Goal: Obtain resource: Download file/media

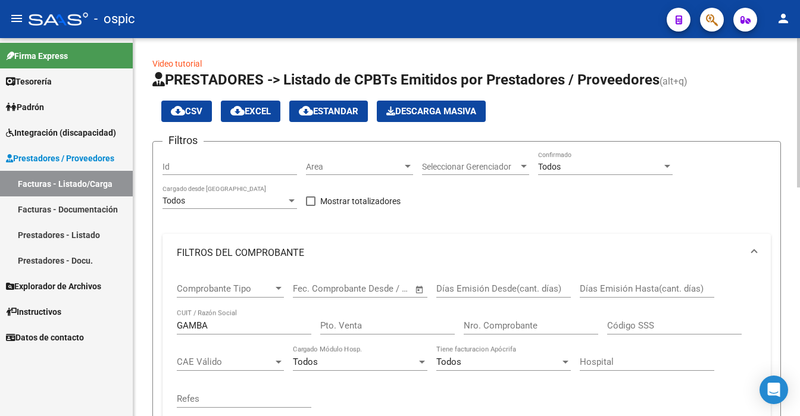
click at [798, 28] on div "menu - ospic person Firma Express Tesorería Extractos Procesados (csv) Extracto…" at bounding box center [400, 208] width 800 height 416
click at [260, 329] on div "GAMBA CUIT / Razón Social" at bounding box center [244, 322] width 135 height 26
click at [260, 320] on input "GAMBA" at bounding box center [244, 325] width 135 height 11
click at [571, 170] on div "Todos" at bounding box center [600, 167] width 124 height 10
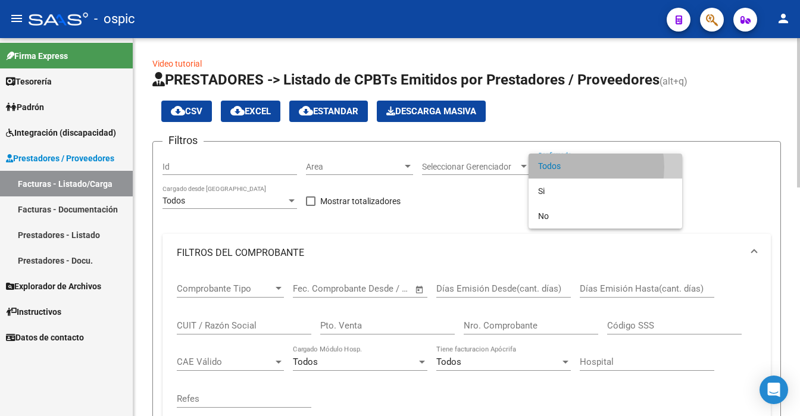
click at [571, 170] on span "Todos" at bounding box center [605, 166] width 135 height 25
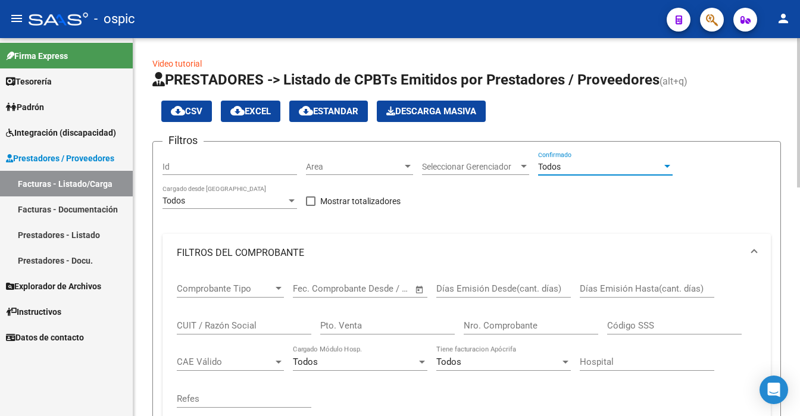
click at [571, 170] on div "Todos" at bounding box center [600, 167] width 124 height 10
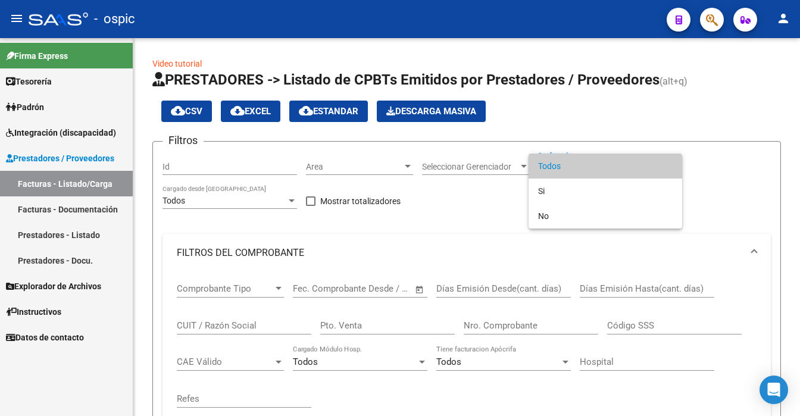
click at [799, 382] on div at bounding box center [400, 208] width 800 height 416
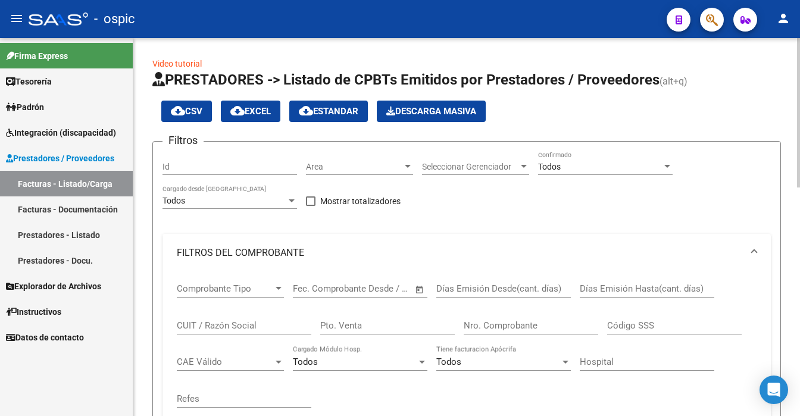
scroll to position [115, 0]
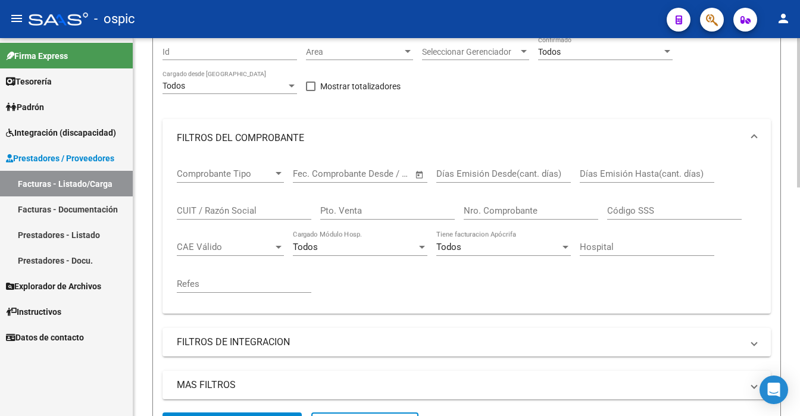
click at [795, 214] on div "Video tutorial PRESTADORES -> Listado de CPBTs Emitidos por Prestadores / Prove…" at bounding box center [468, 396] width 670 height 946
click at [795, 212] on div "Video tutorial PRESTADORES -> Listado de CPBTs Emitidos por Prestadores / Prove…" at bounding box center [466, 396] width 667 height 946
click at [286, 410] on div "MAS FILTROS Todos Con Doc. Respaldatoria Todos Con Trazabilidad Todos Asociado …" at bounding box center [466, 392] width 608 height 42
click at [211, 412] on button "search Buscar Comprobante" at bounding box center [231, 424] width 139 height 24
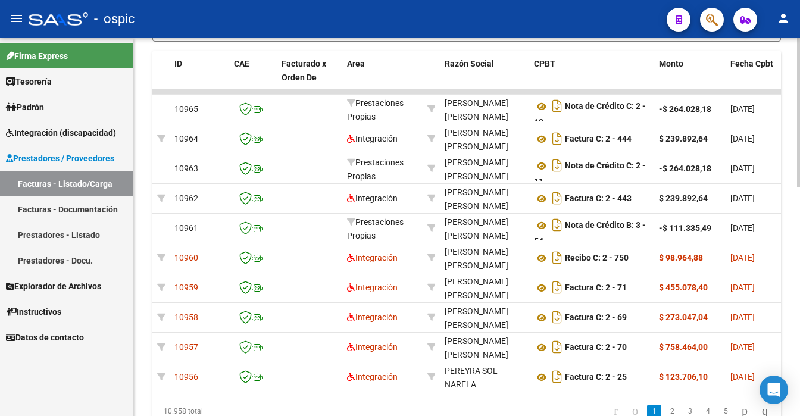
scroll to position [576, 0]
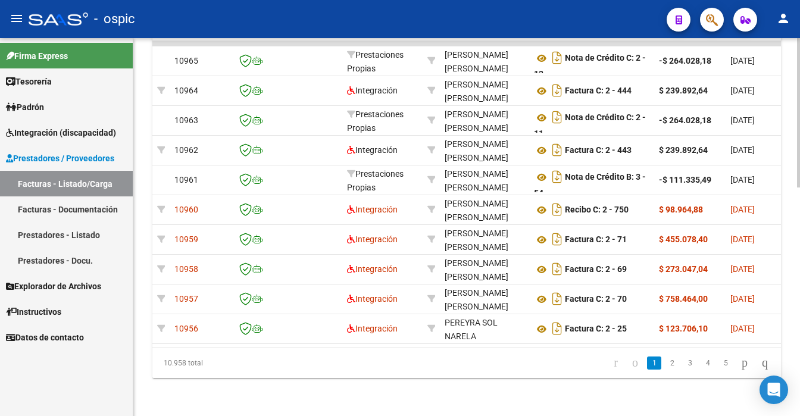
click at [798, 187] on div at bounding box center [798, 112] width 3 height 149
click at [665, 362] on link "2" at bounding box center [672, 363] width 14 height 13
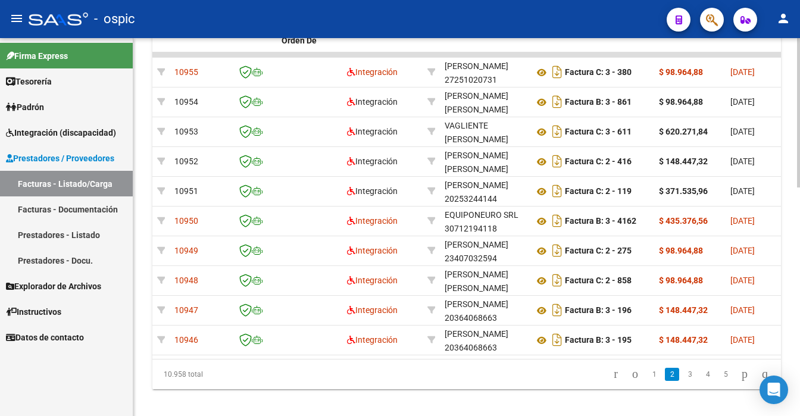
scroll to position [543, 0]
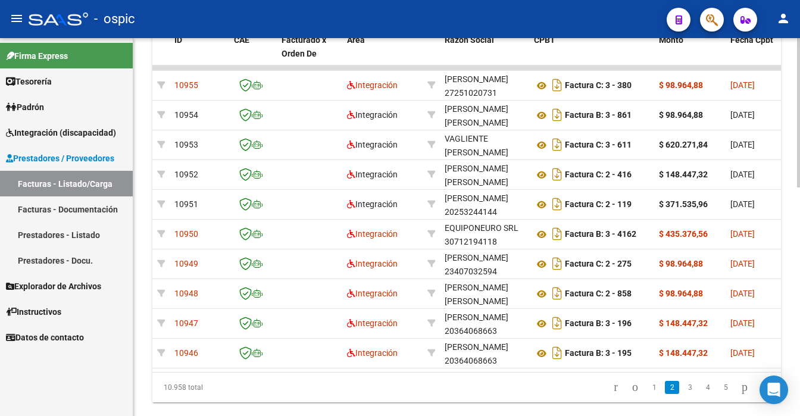
click at [799, 187] on div at bounding box center [798, 112] width 3 height 149
click at [683, 393] on link "3" at bounding box center [690, 387] width 14 height 13
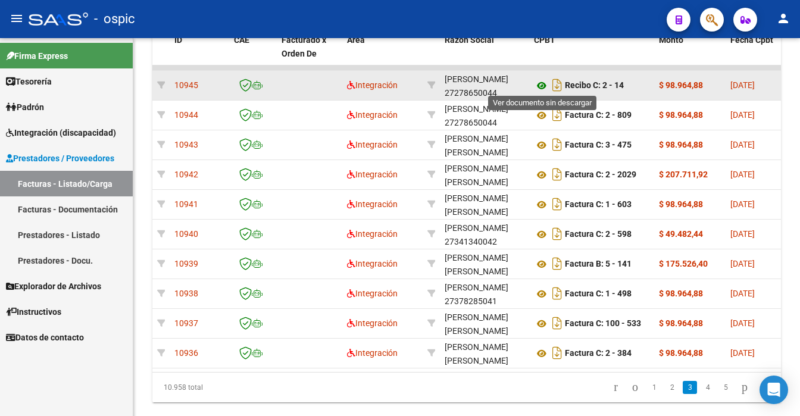
click at [545, 80] on icon at bounding box center [541, 86] width 15 height 14
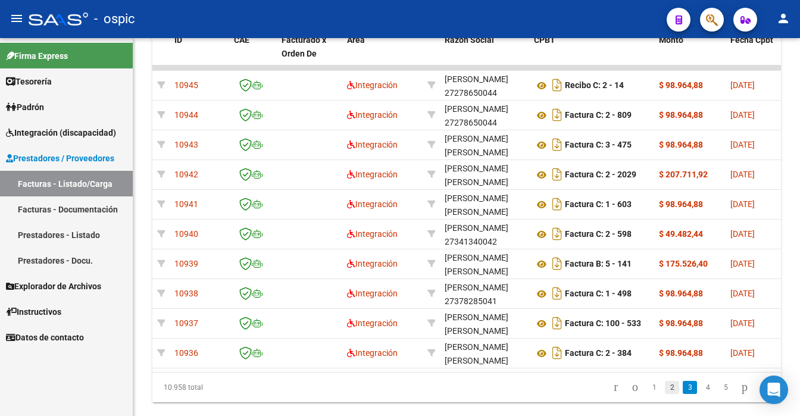
click at [665, 394] on link "2" at bounding box center [672, 387] width 14 height 13
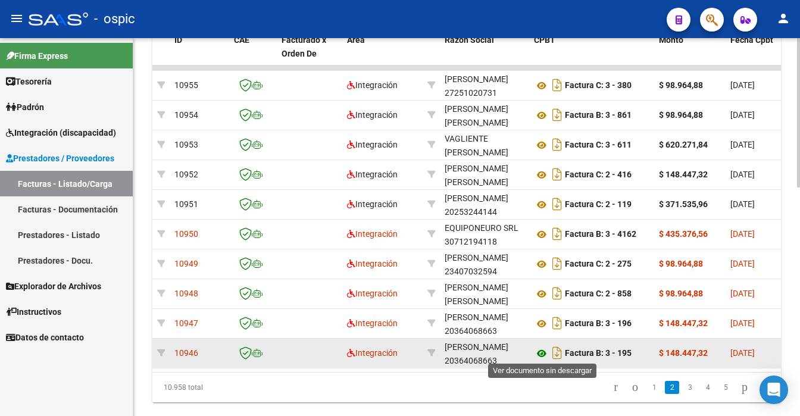
click at [539, 346] on icon at bounding box center [541, 353] width 15 height 14
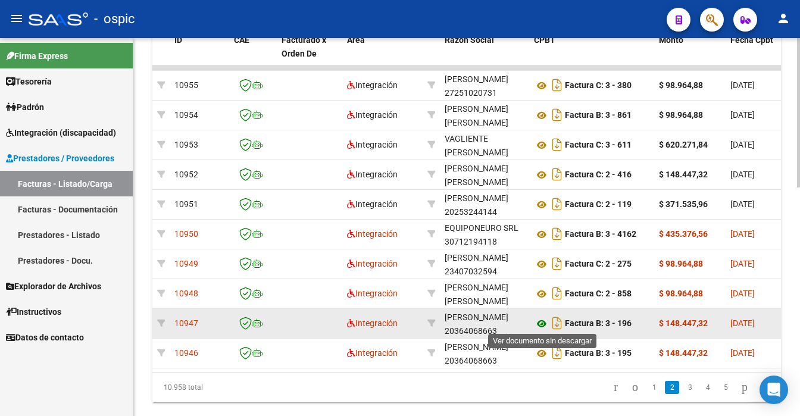
click at [539, 325] on icon at bounding box center [541, 324] width 15 height 14
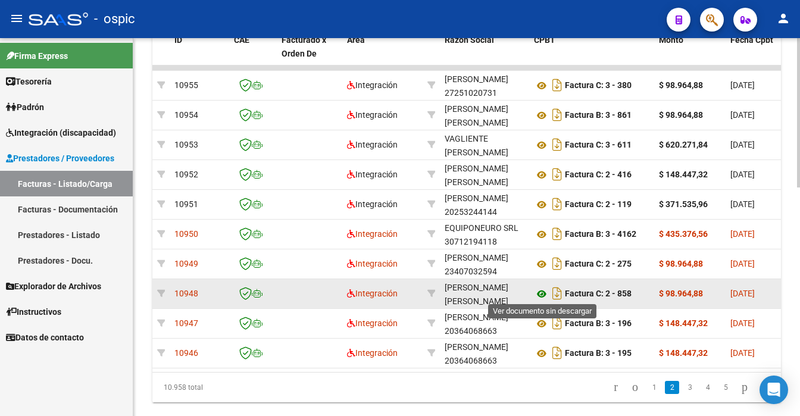
click at [538, 289] on icon at bounding box center [541, 294] width 15 height 14
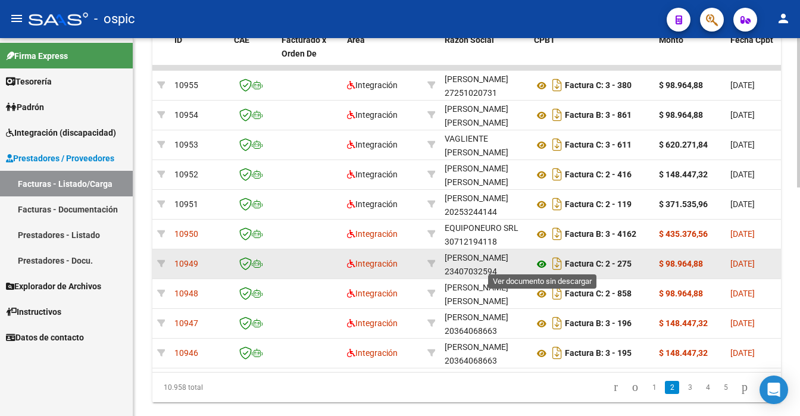
click at [539, 267] on icon at bounding box center [541, 264] width 15 height 14
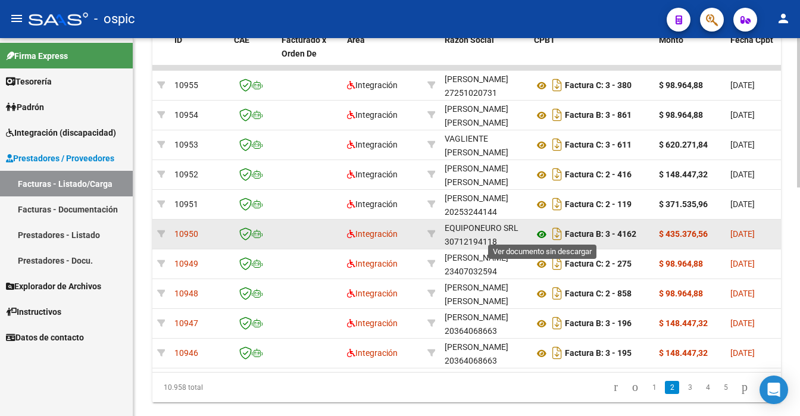
click at [542, 232] on icon at bounding box center [541, 234] width 15 height 14
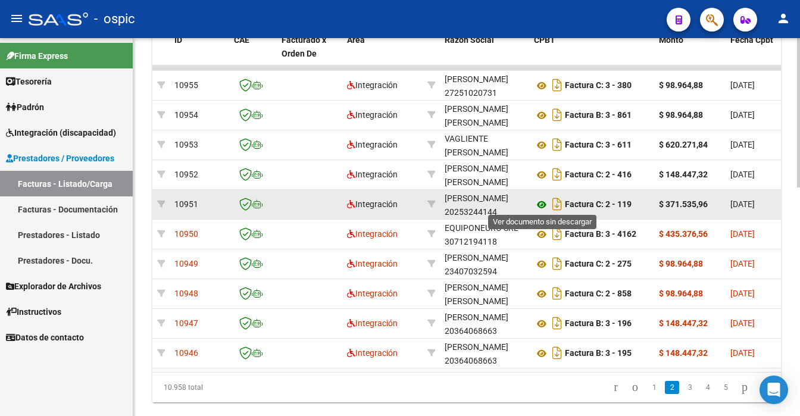
click at [545, 198] on icon at bounding box center [541, 205] width 15 height 14
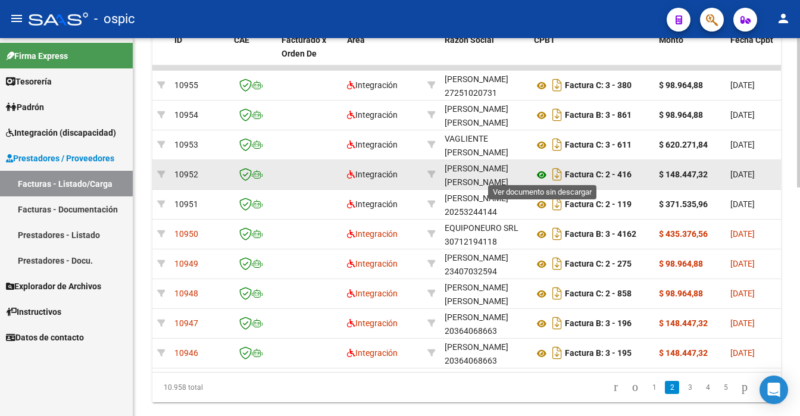
click at [540, 170] on icon at bounding box center [541, 175] width 15 height 14
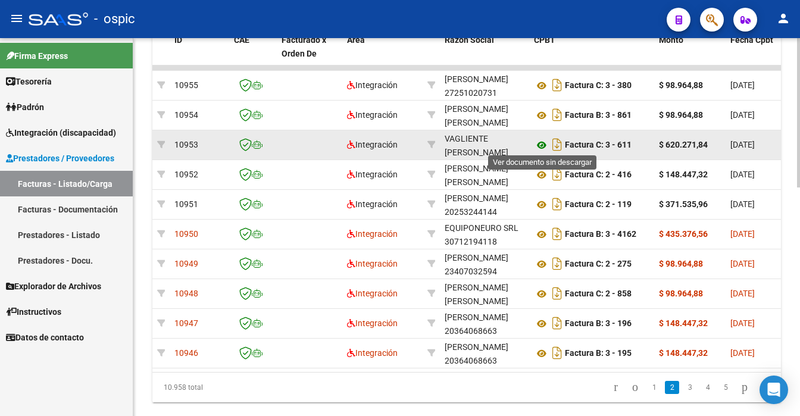
click at [543, 139] on icon at bounding box center [541, 145] width 15 height 14
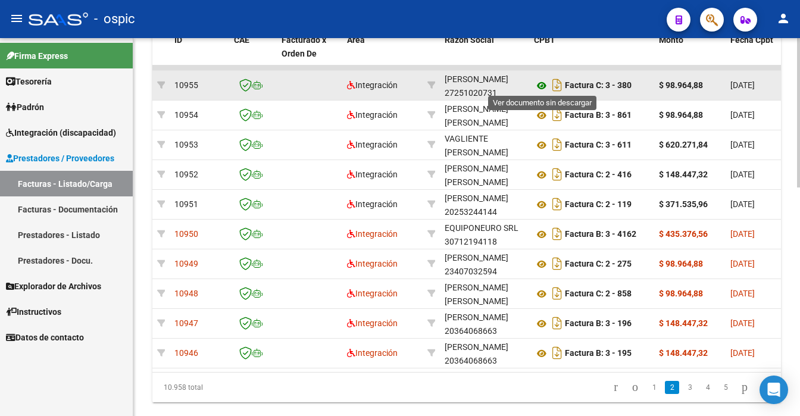
click at [537, 82] on icon at bounding box center [541, 86] width 15 height 14
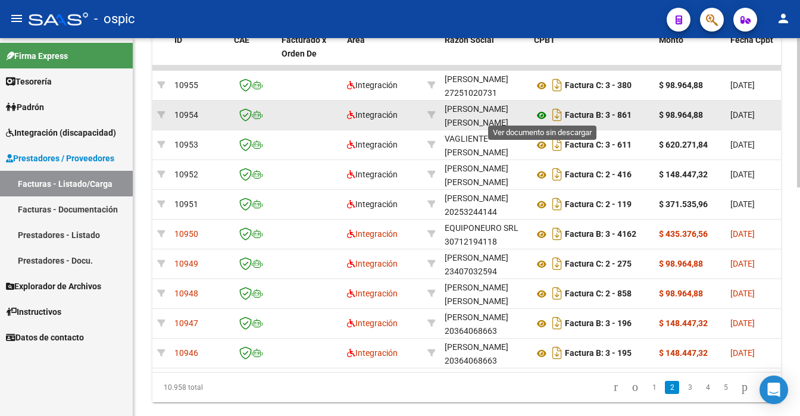
click at [536, 108] on icon at bounding box center [541, 115] width 15 height 14
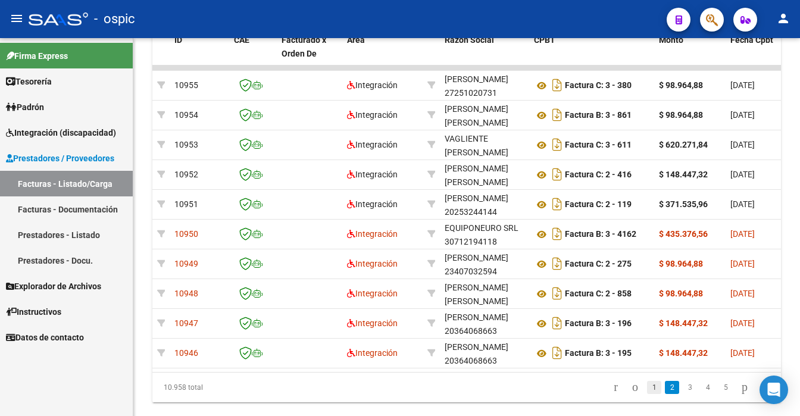
click at [647, 394] on link "1" at bounding box center [654, 387] width 14 height 13
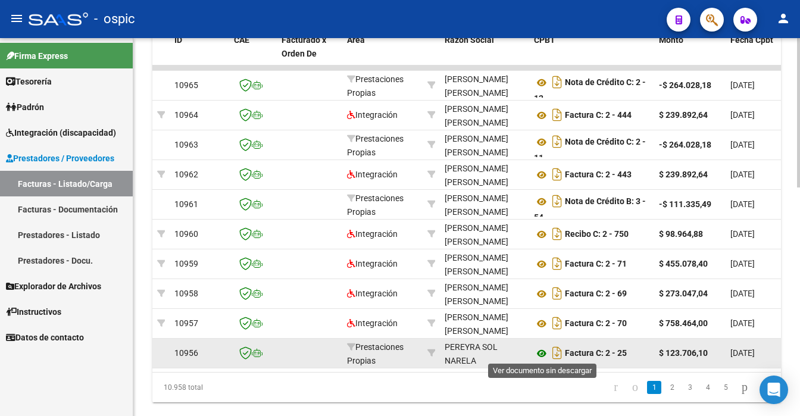
click at [540, 354] on icon at bounding box center [541, 353] width 15 height 14
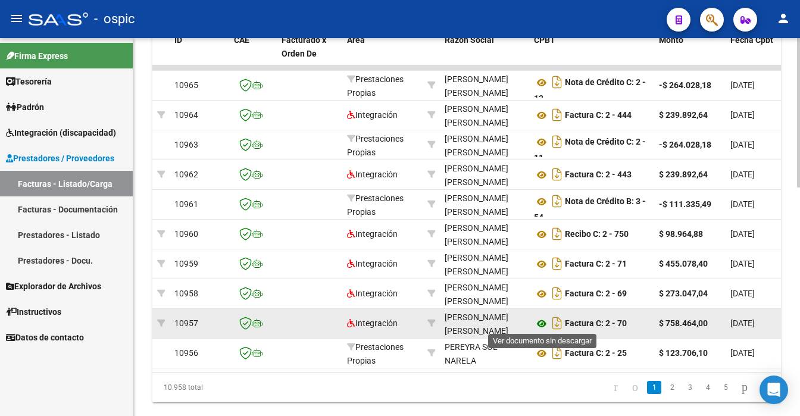
click at [539, 320] on icon at bounding box center [541, 324] width 15 height 14
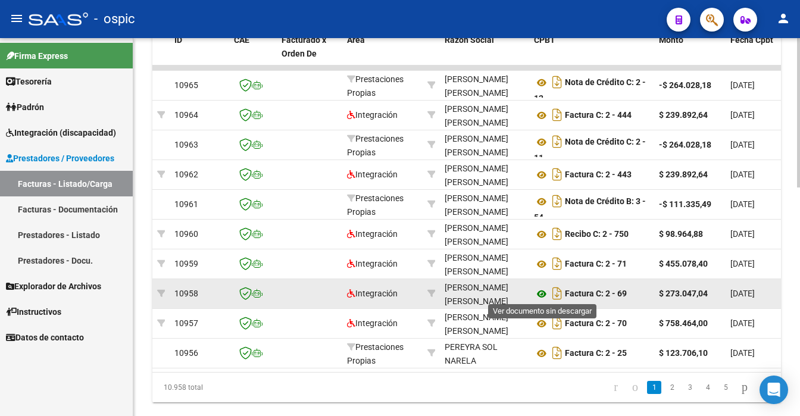
click at [543, 292] on icon at bounding box center [541, 294] width 15 height 14
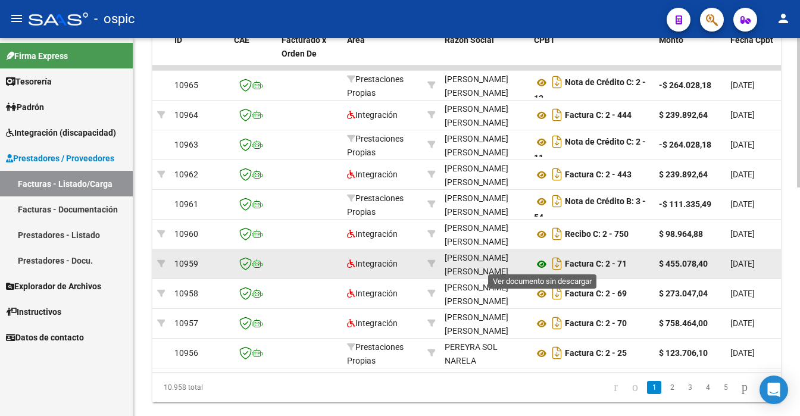
click at [545, 260] on icon at bounding box center [541, 264] width 15 height 14
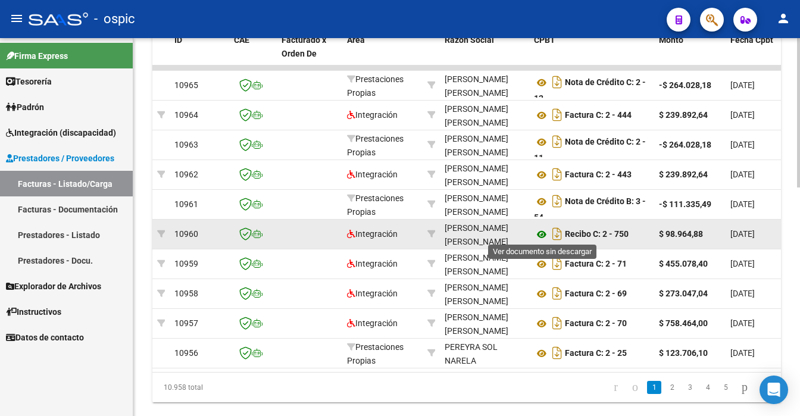
click at [542, 232] on icon at bounding box center [541, 234] width 15 height 14
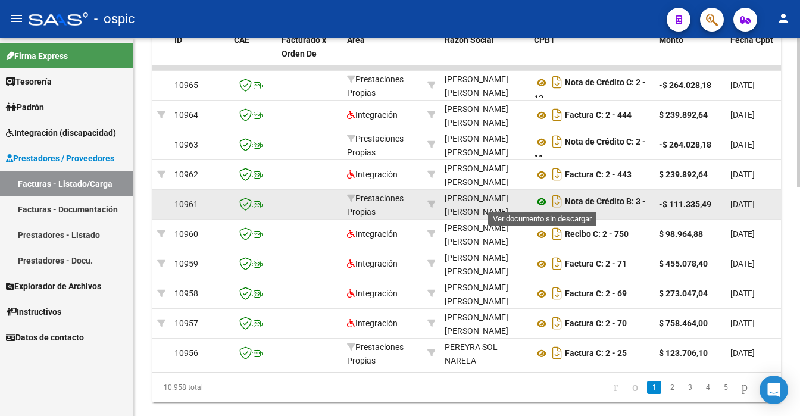
click at [541, 196] on icon at bounding box center [541, 202] width 15 height 14
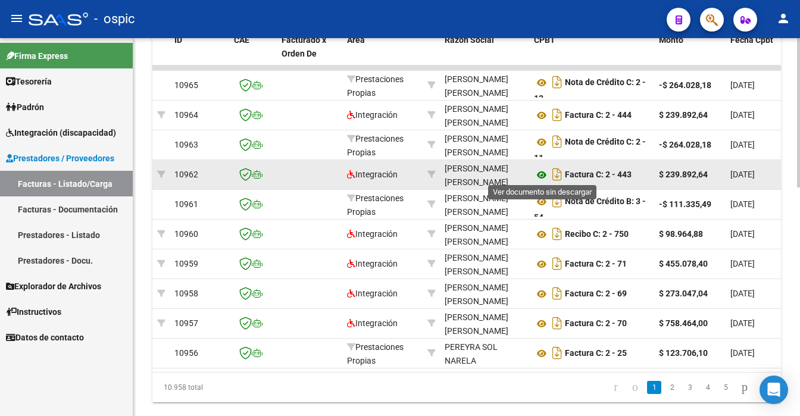
click at [540, 171] on icon at bounding box center [541, 175] width 15 height 14
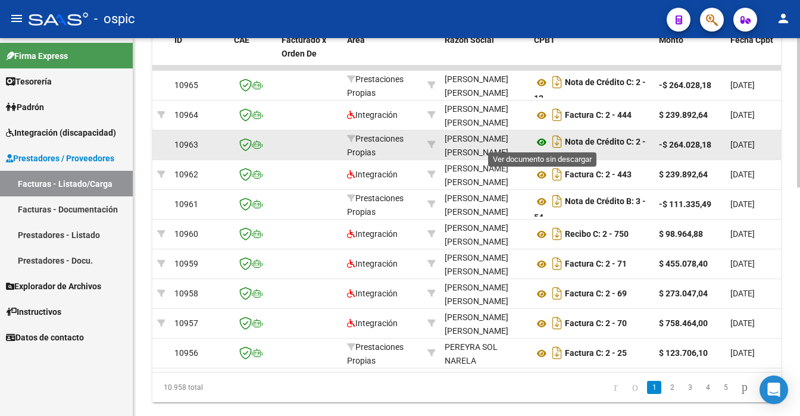
click at [540, 138] on icon at bounding box center [541, 142] width 15 height 14
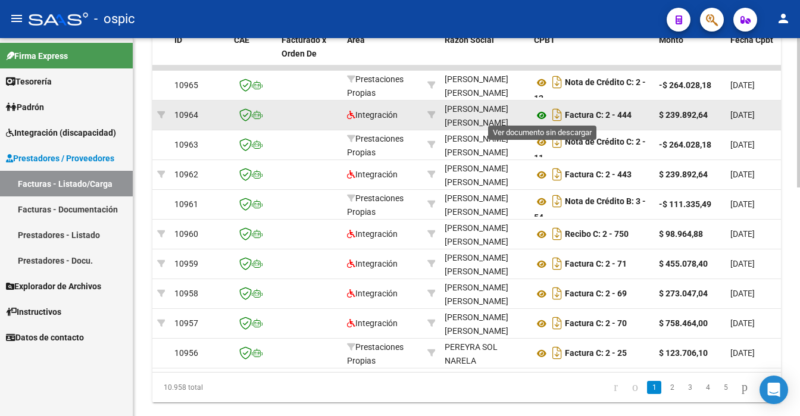
click at [540, 113] on icon at bounding box center [541, 115] width 15 height 14
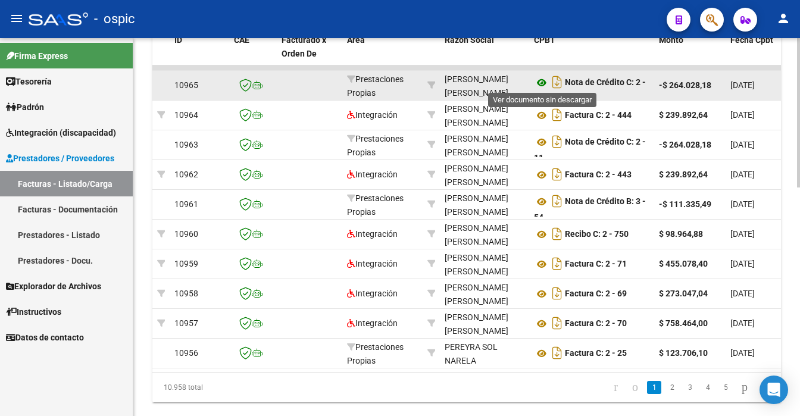
click at [539, 82] on icon at bounding box center [541, 83] width 15 height 14
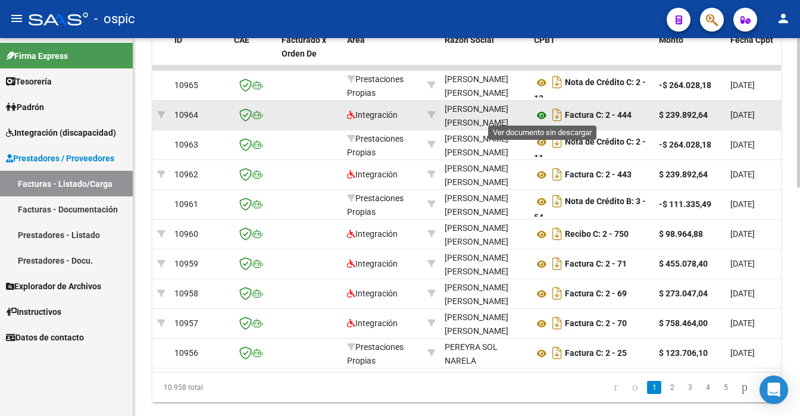
click at [538, 111] on icon at bounding box center [541, 115] width 15 height 14
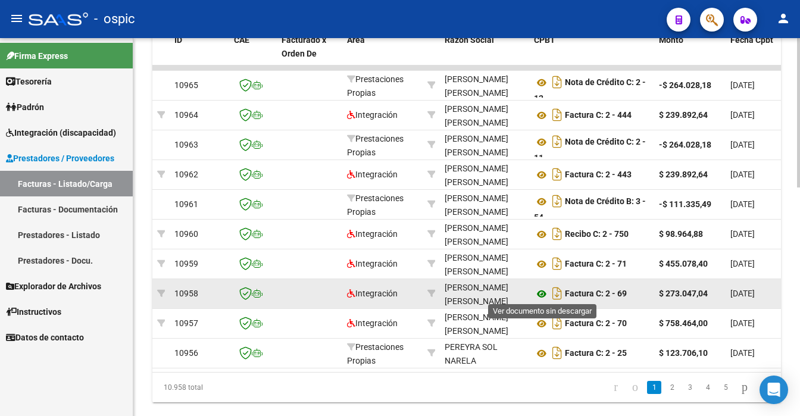
click at [538, 292] on icon at bounding box center [541, 294] width 15 height 14
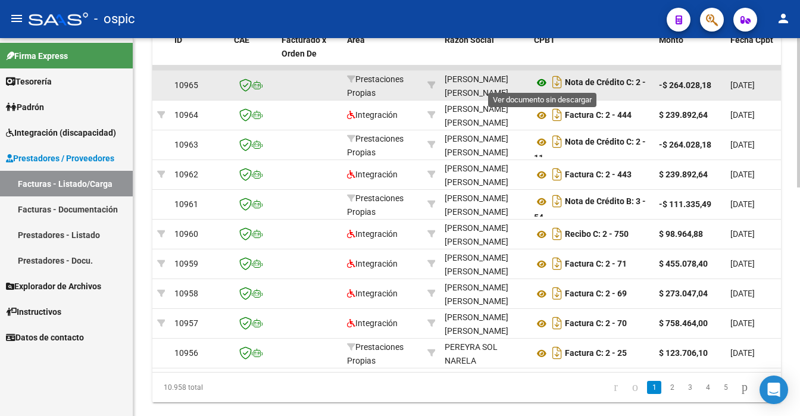
click at [536, 79] on icon at bounding box center [541, 83] width 15 height 14
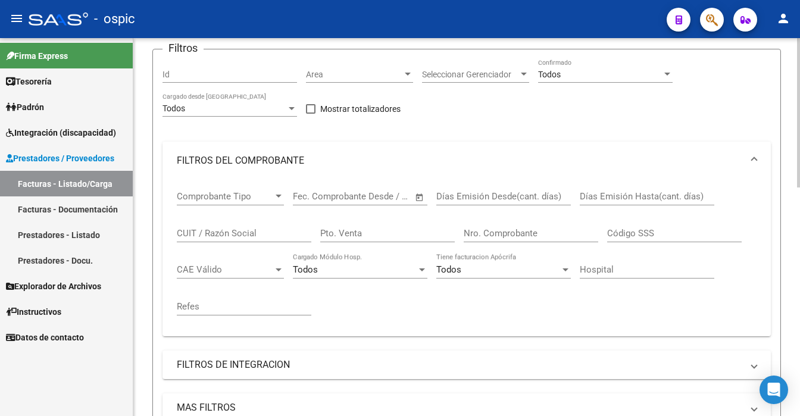
scroll to position [51, 0]
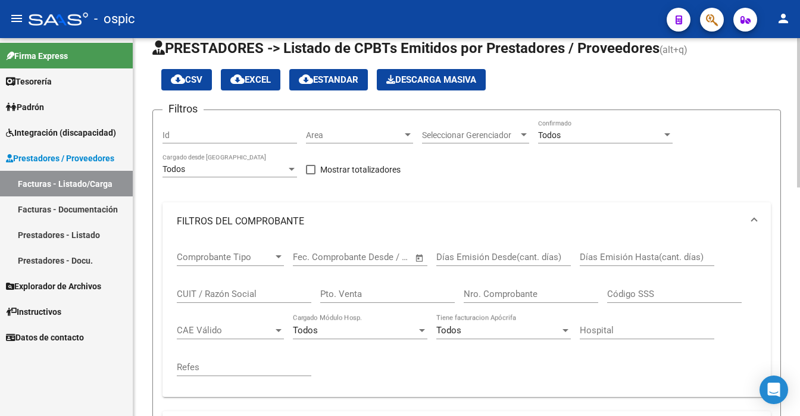
scroll to position [0, 0]
